Goal: Task Accomplishment & Management: Complete application form

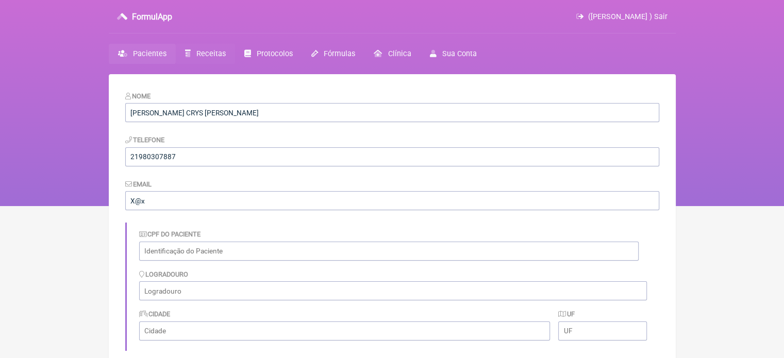
click at [203, 53] on span "Receitas" at bounding box center [210, 53] width 29 height 9
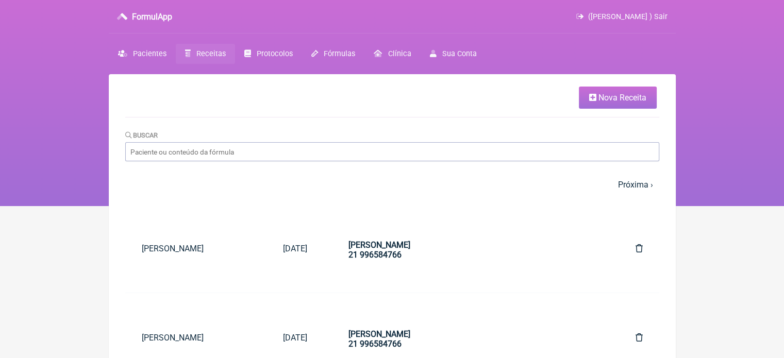
click at [620, 91] on link "Nova Receita" at bounding box center [618, 98] width 78 height 22
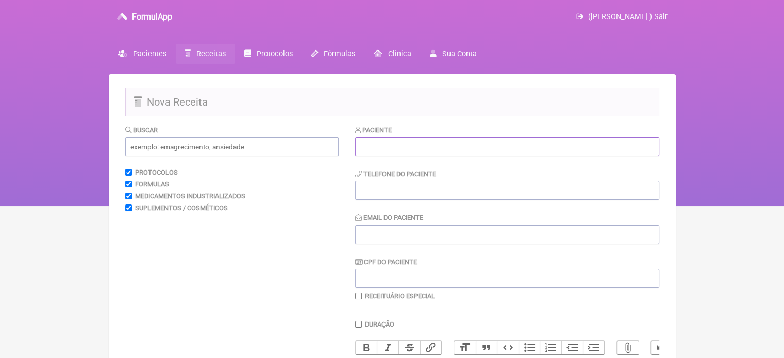
click at [423, 140] on input "text" at bounding box center [507, 146] width 304 height 19
paste input "DEISE [DATE][PERSON_NAME]"
type input "DEISE [DATE][PERSON_NAME]"
click at [403, 199] on input "tel" at bounding box center [507, 190] width 304 height 19
type input "21996654421"
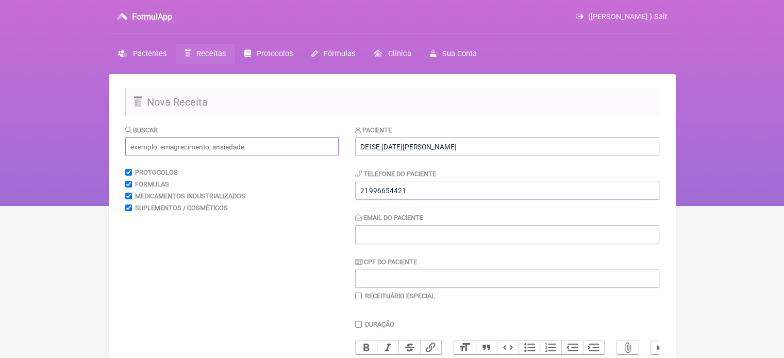
click at [237, 150] on input "text" at bounding box center [231, 146] width 213 height 19
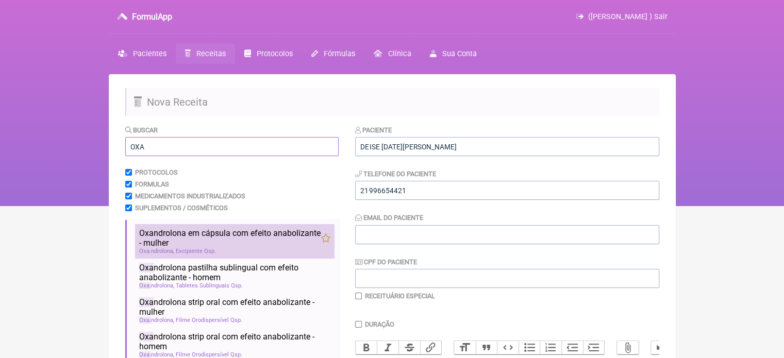
type input "OXA"
click at [210, 237] on span "Oxa ndrolona em cápsula com efeito anabolizante - mulher" at bounding box center [230, 238] width 182 height 20
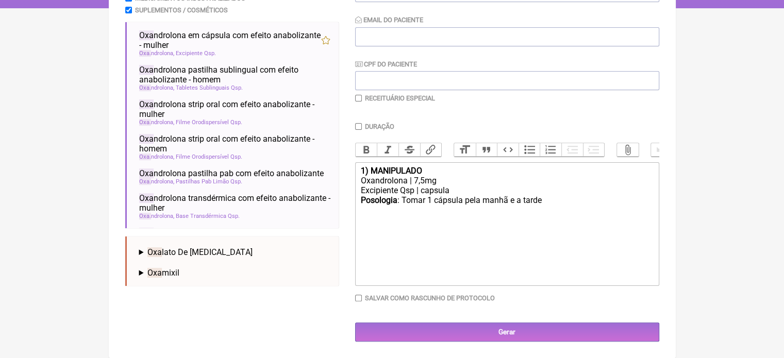
scroll to position [206, 0]
click at [413, 180] on div "Oxandrolona | 7,5mg" at bounding box center [506, 181] width 293 height 10
drag, startPoint x: 542, startPoint y: 198, endPoint x: 522, endPoint y: 200, distance: 20.2
click at [522, 200] on div "Posologia : Tomar 1 cápsula pela manhã e a tarde ㅤ" at bounding box center [506, 205] width 293 height 21
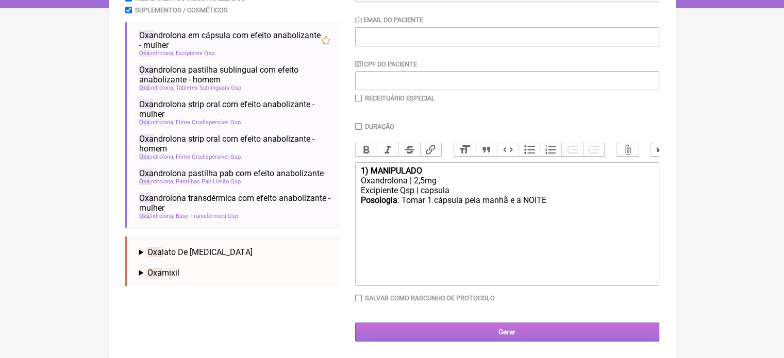
type trix-editor "<div><strong>1) MANIPULADO</strong></div><div>Oxandrolona | 2,5mg</div><div>Exc…"
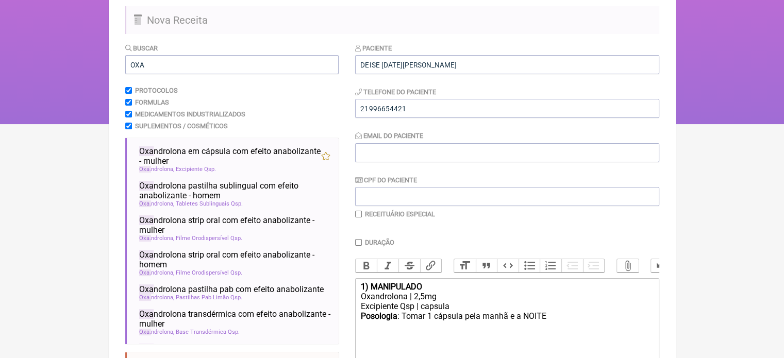
scroll to position [51, 0]
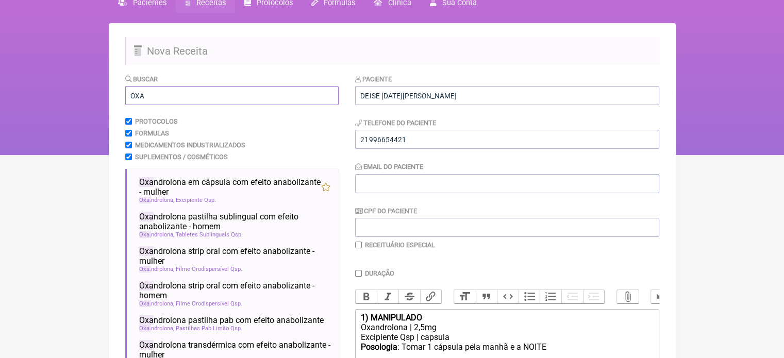
drag, startPoint x: 144, startPoint y: 100, endPoint x: 108, endPoint y: 97, distance: 36.2
click at [108, 97] on div "FormulApp ([PERSON_NAME] ) Sair [GEOGRAPHIC_DATA] Receitas Protocolos Fórmulas …" at bounding box center [392, 52] width 784 height 206
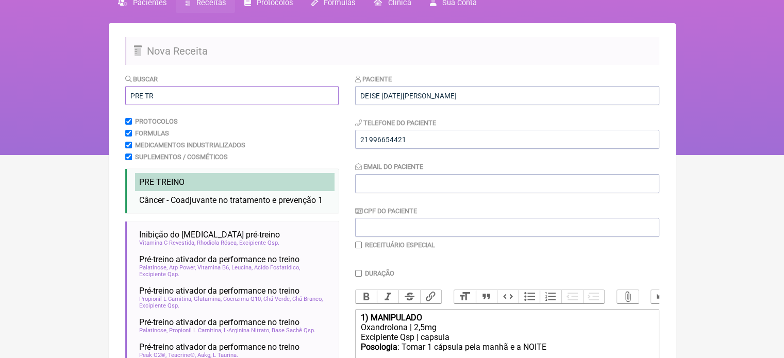
type input "PRE TR"
click at [180, 181] on span "PRE TR EINO" at bounding box center [161, 182] width 45 height 10
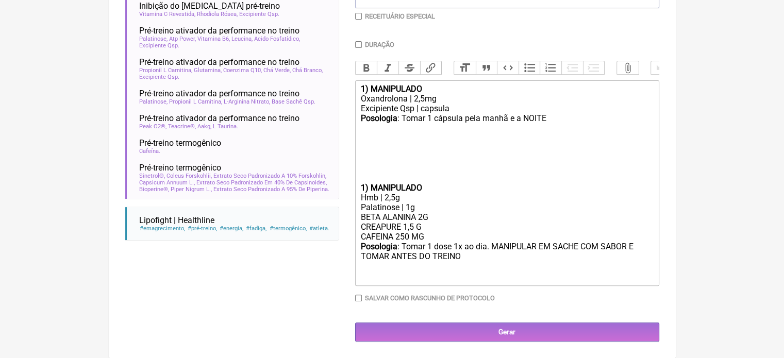
scroll to position [290, 0]
drag, startPoint x: 430, startPoint y: 236, endPoint x: 352, endPoint y: 235, distance: 77.3
click at [352, 235] on form "Buscar PRE TR Protocolos Formulas Medicamentos Industrializados Suplementos / C…" at bounding box center [392, 93] width 534 height 497
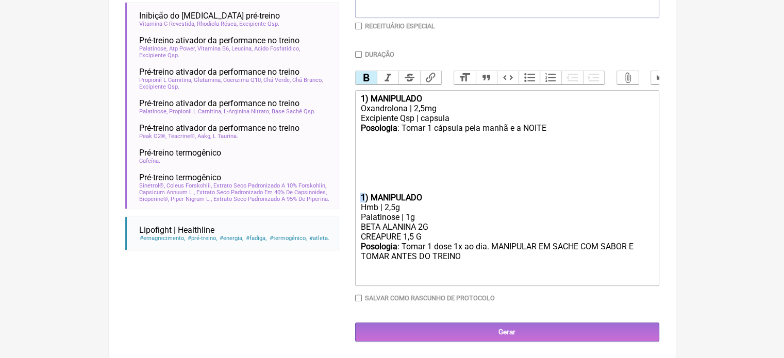
drag, startPoint x: 363, startPoint y: 196, endPoint x: 355, endPoint y: 197, distance: 7.2
click at [355, 197] on trix-editor "1) MANIPULADO Oxandrolona | 2,5mg Excipiente Qsp | capsula Posologia : Tomar 1 …" at bounding box center [507, 188] width 304 height 196
click at [359, 196] on trix-editor "1) MANIPULADO Oxandrolona | 2,5mg Excipiente Qsp | capsula Posologia : Tomar 1 …" at bounding box center [507, 188] width 304 height 196
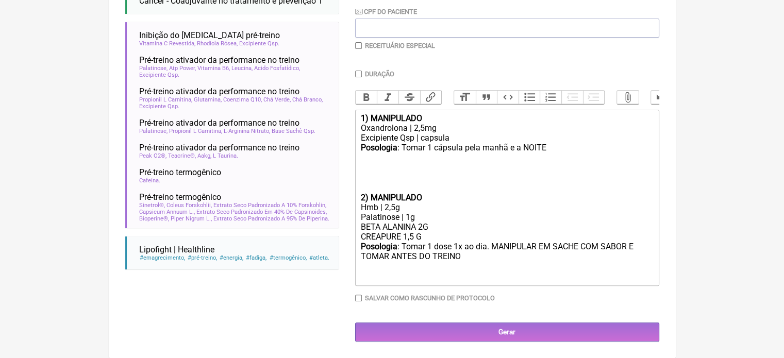
scroll to position [250, 0]
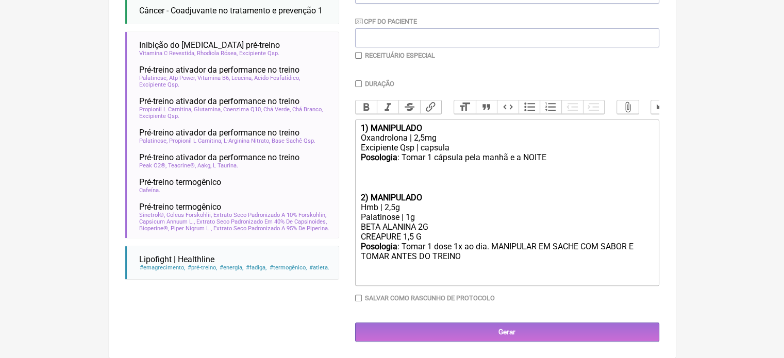
click at [489, 261] on div "Posologia : Tomar 1 dose 1x ao dia. MANIPULAR EM SACHE COM SABOR E TOMAR ANTES …" at bounding box center [506, 262] width 293 height 40
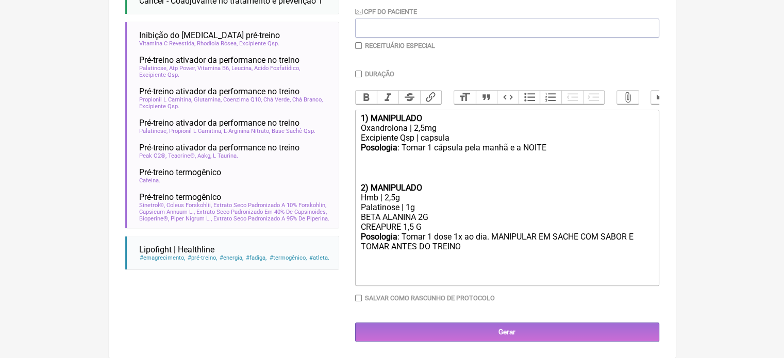
type trix-editor "<div><strong>1) MANIPULADO</strong></div><div>Oxandrolona | 2,5mg</div><div>Exc…"
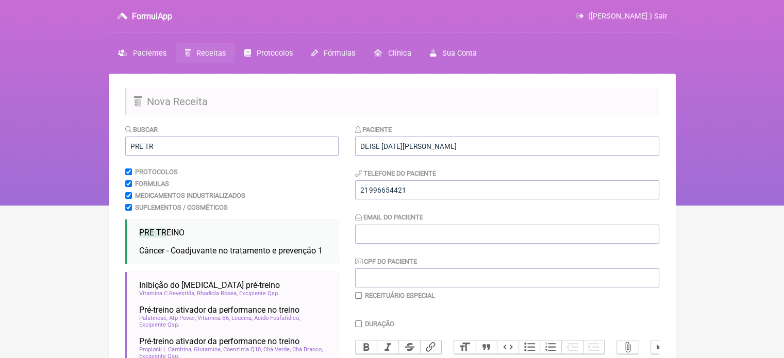
scroll to position [0, 0]
drag, startPoint x: 153, startPoint y: 148, endPoint x: 106, endPoint y: 144, distance: 47.1
click at [107, 146] on div "FormulApp ([PERSON_NAME] ) Sair [GEOGRAPHIC_DATA] Receitas Protocolos Fórmulas …" at bounding box center [392, 103] width 784 height 206
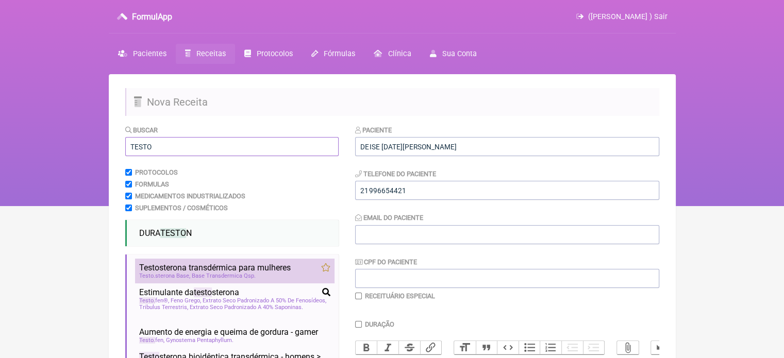
type input "TESTO"
click at [210, 261] on li "Testo sterona transdérmica para mulheres baixa libido disfunção sexual feminina…" at bounding box center [234, 271] width 199 height 25
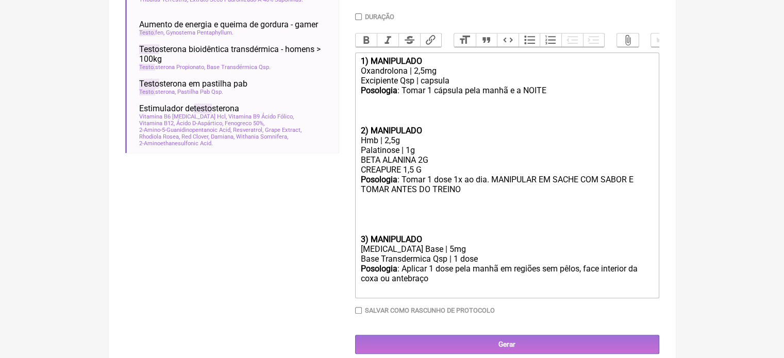
scroll to position [309, 0]
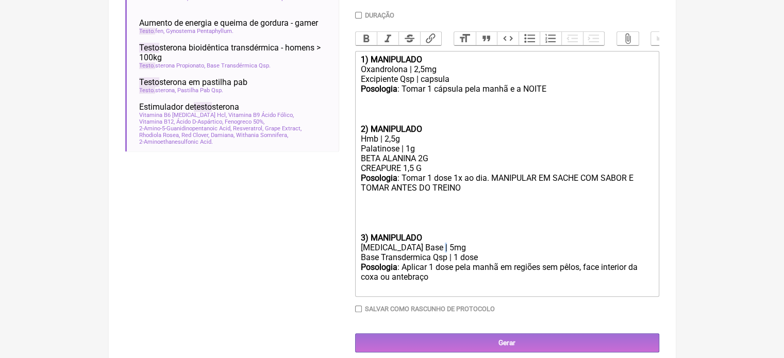
click at [436, 252] on div "[MEDICAL_DATA] Base | 5mg" at bounding box center [506, 248] width 293 height 10
drag, startPoint x: 446, startPoint y: 267, endPoint x: 435, endPoint y: 267, distance: 11.3
click at [435, 262] on div "Base Transdermica Qsp | 1 dose" at bounding box center [506, 257] width 293 height 10
type trix-editor "<div><strong>1) MANIPULADO</strong></div><div>Oxandrolona | 2,5mg</div><div>Exc…"
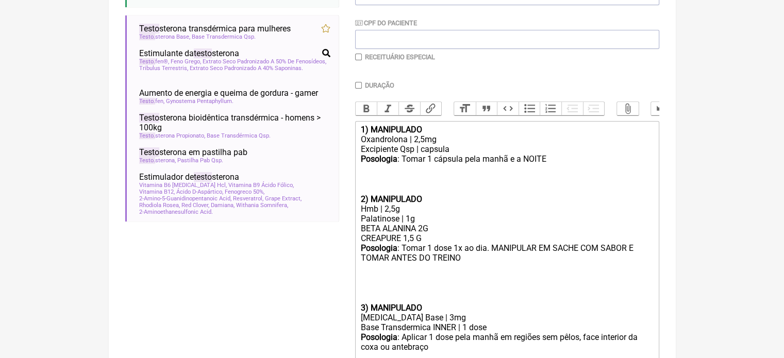
scroll to position [155, 0]
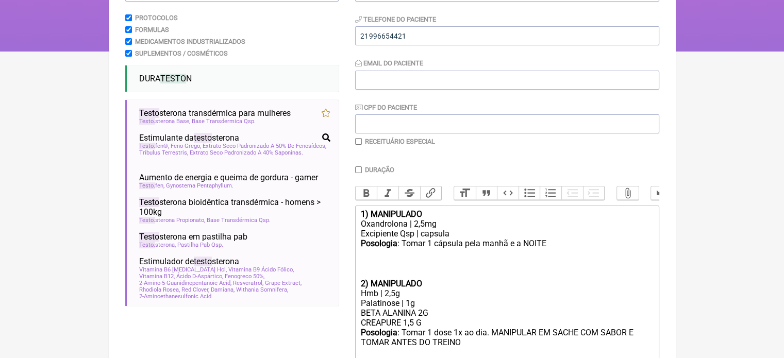
click at [359, 142] on input "checkbox" at bounding box center [358, 141] width 7 height 7
checkbox input "true"
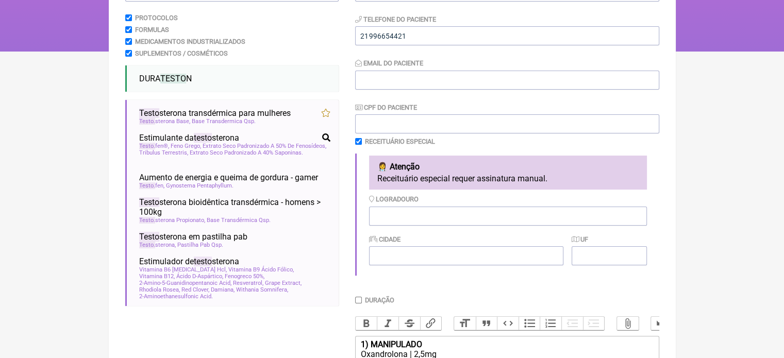
click at [361, 301] on input "Duração" at bounding box center [358, 300] width 7 height 7
checkbox input "true"
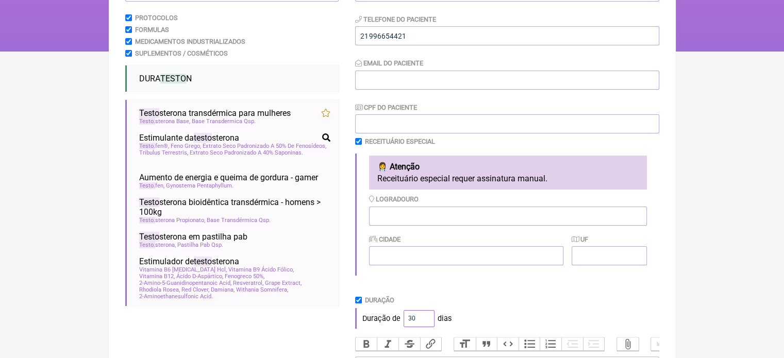
drag, startPoint x: 414, startPoint y: 320, endPoint x: 402, endPoint y: 320, distance: 12.4
click at [403, 320] on input "30" at bounding box center [418, 318] width 31 height 17
type input "60"
click at [631, 304] on div "Duração" at bounding box center [507, 300] width 304 height 8
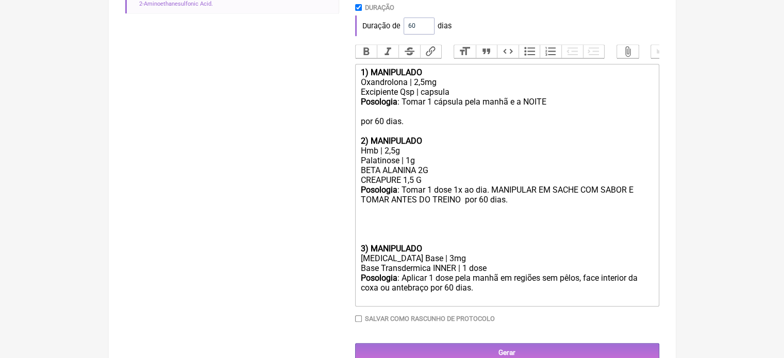
scroll to position [480, 0]
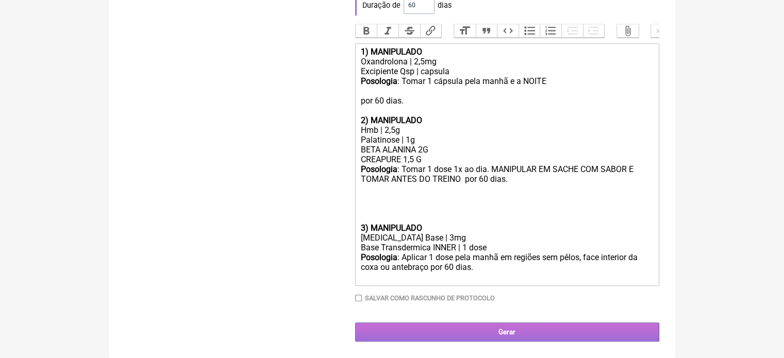
click at [492, 331] on input "Gerar" at bounding box center [507, 331] width 304 height 19
type input "X@X"
click at [478, 331] on input "Gerar" at bounding box center [507, 331] width 304 height 19
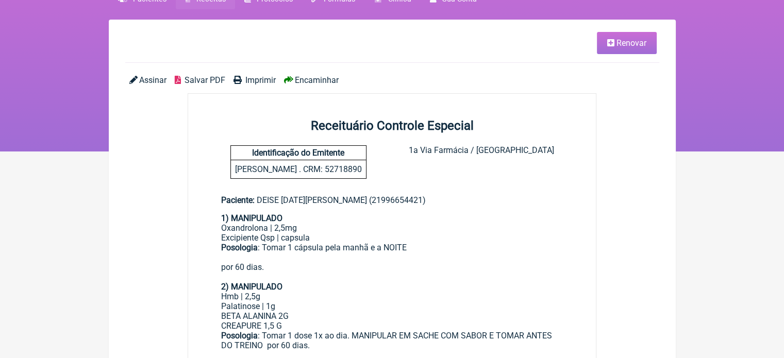
scroll to position [52, 0]
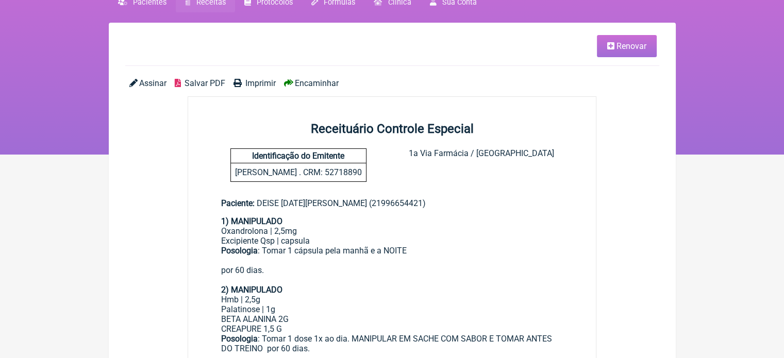
click at [241, 81] on link "Imprimir" at bounding box center [254, 83] width 42 height 10
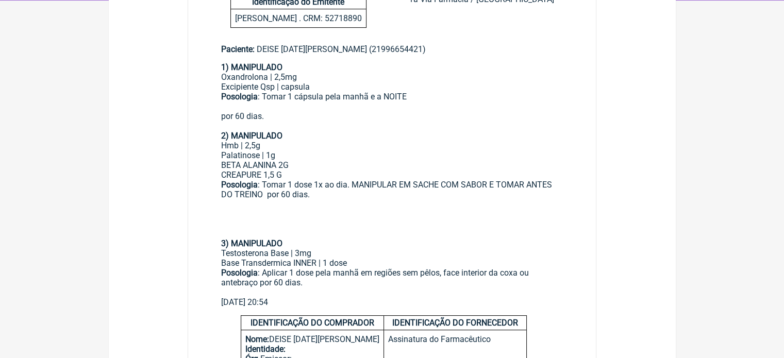
scroll to position [206, 0]
